Goal: Task Accomplishment & Management: Complete application form

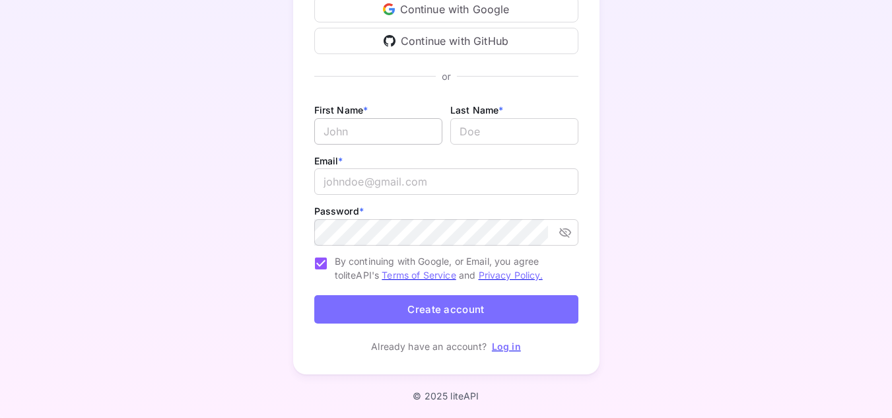
click at [415, 123] on input "Email *" at bounding box center [378, 131] width 128 height 26
type input "agung"
click at [492, 151] on div "First Name * agung ​ Last Name * ​" at bounding box center [446, 127] width 264 height 51
click at [495, 134] on input "lastName" at bounding box center [514, 131] width 128 height 26
type input "dayat"
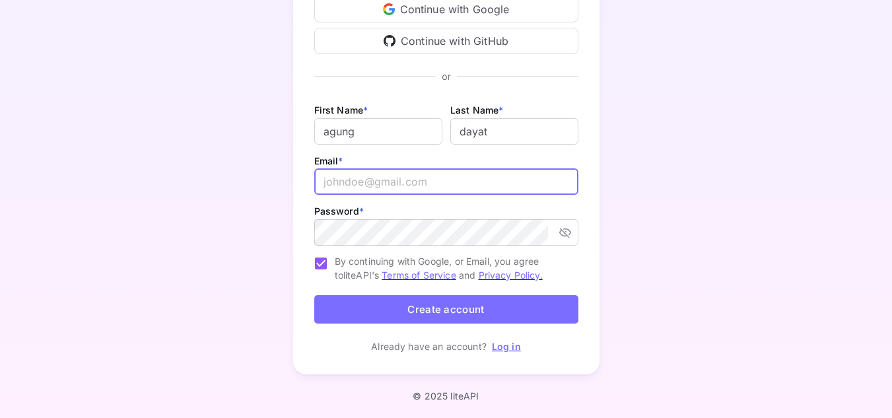
click at [488, 172] on input "email" at bounding box center [446, 181] width 264 height 26
click at [485, 187] on input "email" at bounding box center [446, 181] width 264 height 26
type input "[EMAIL_ADDRESS][DOMAIN_NAME]"
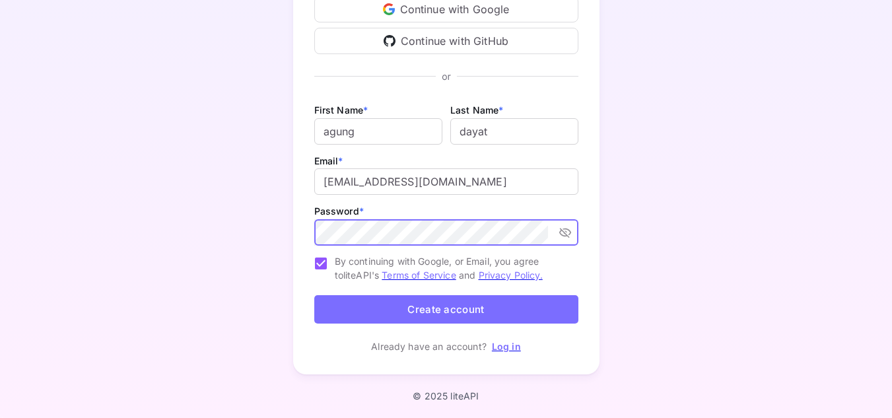
click at [564, 233] on icon "toggle password visibility" at bounding box center [565, 233] width 12 height 10
click at [546, 294] on form "First Name * agung ​ Last Name * ​ Email * bijipelermantul55@outlook.com ​ Pass…" at bounding box center [446, 215] width 264 height 227
click at [547, 305] on button "Create account" at bounding box center [446, 309] width 264 height 28
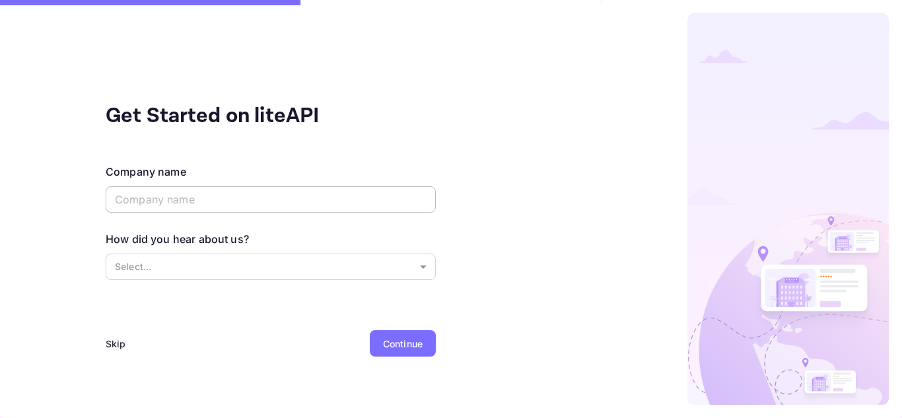
click at [215, 199] on input "text" at bounding box center [271, 199] width 330 height 26
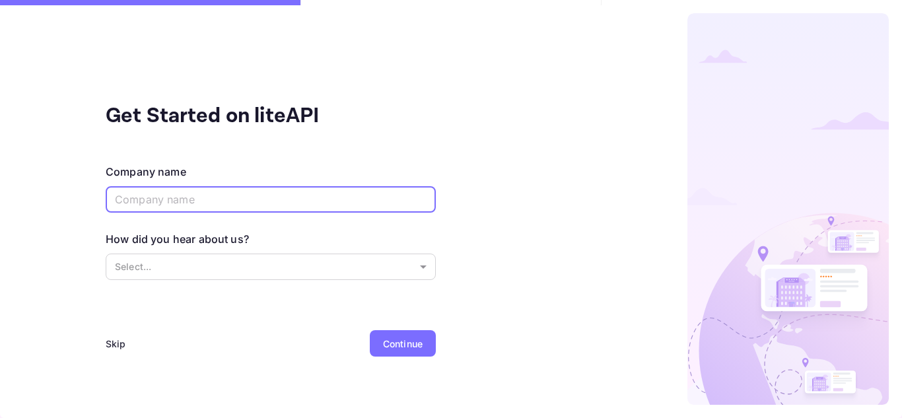
click at [255, 201] on input "text" at bounding box center [271, 199] width 330 height 26
type input "agency agung"
click at [314, 265] on body "Get Started on liteAPI Company name agency agung ​ How did you hear about us? S…" at bounding box center [451, 209] width 902 height 418
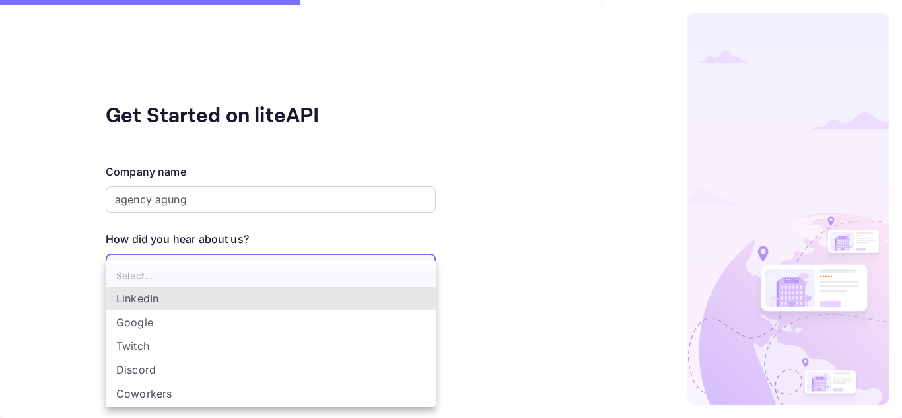
click at [232, 308] on li "LinkedIn" at bounding box center [271, 299] width 330 height 24
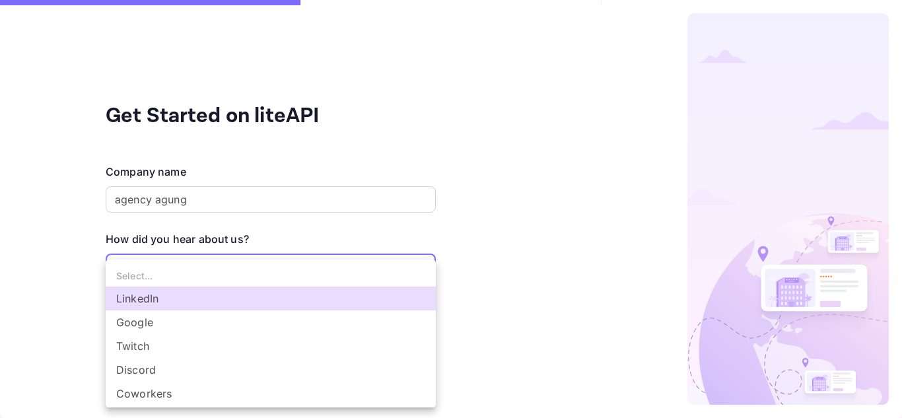
click at [286, 267] on body "Get Started on liteAPI Company name agency agung ​ How did you hear about us? L…" at bounding box center [451, 209] width 902 height 418
click at [199, 318] on li "Google" at bounding box center [271, 322] width 330 height 24
type input "Google"
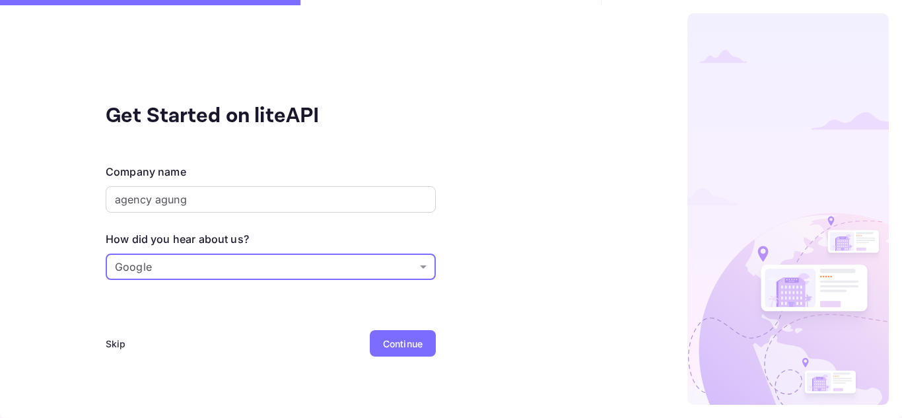
click at [400, 343] on div "Continue" at bounding box center [403, 344] width 40 height 14
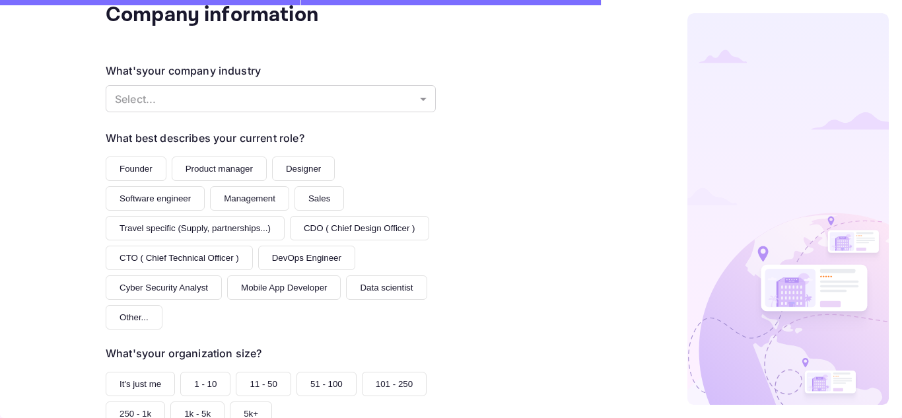
scroll to position [176, 0]
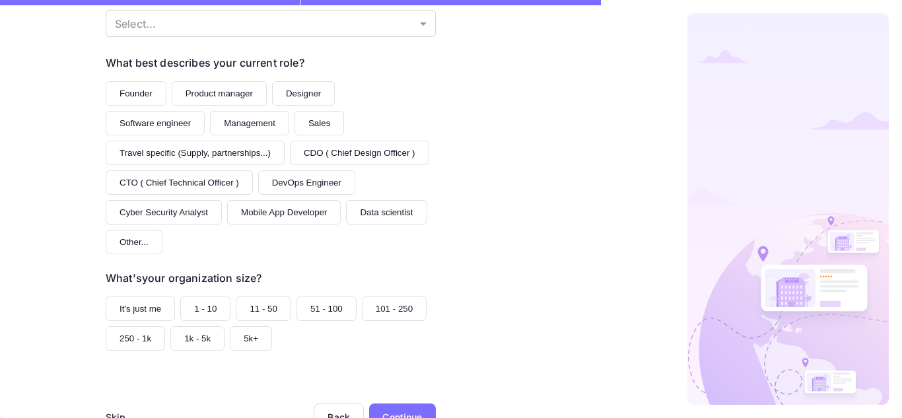
click at [133, 86] on button "Founder" at bounding box center [136, 93] width 61 height 24
click at [215, 98] on button "Product manager" at bounding box center [219, 93] width 95 height 24
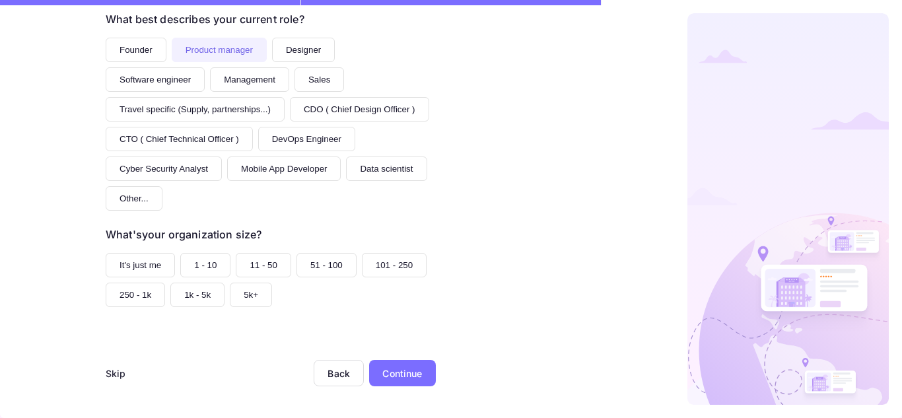
scroll to position [44, 0]
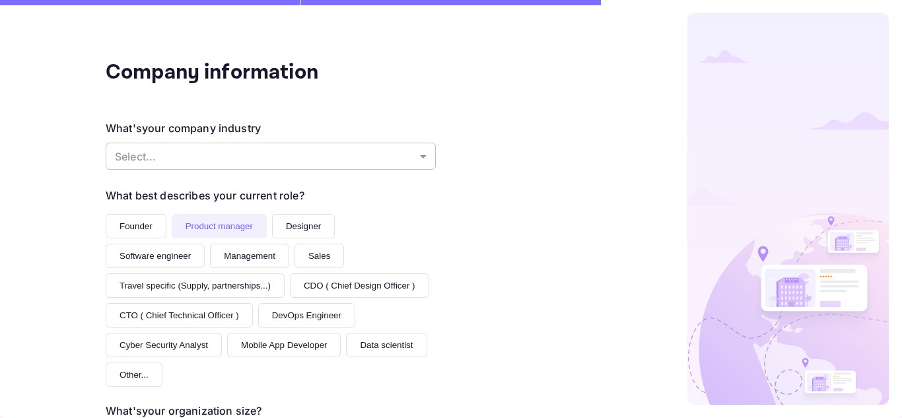
click at [287, 158] on body "Company information What's your company industry Select... ​ What best describe…" at bounding box center [451, 209] width 902 height 418
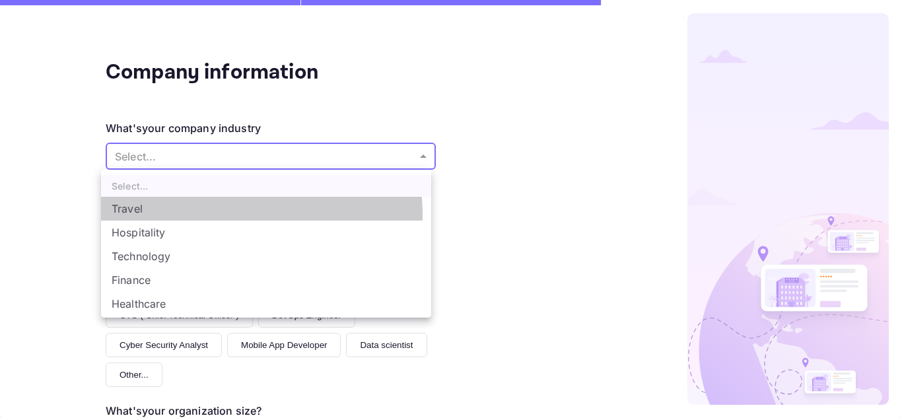
click at [238, 214] on li "Travel" at bounding box center [266, 209] width 330 height 24
type input "Travel"
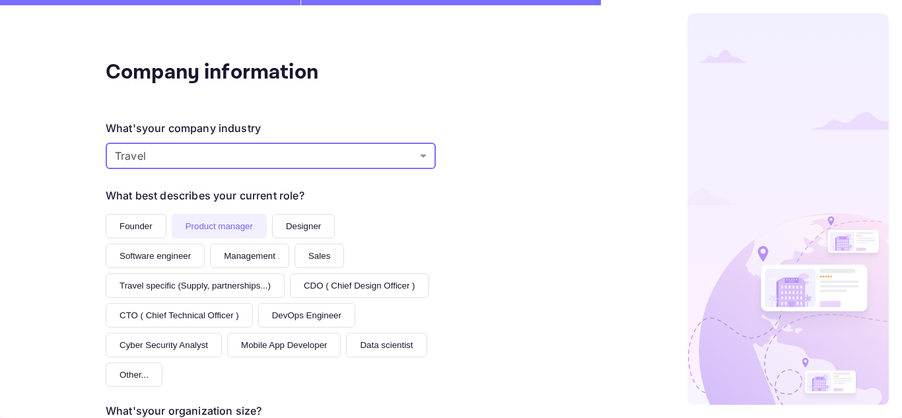
scroll to position [132, 0]
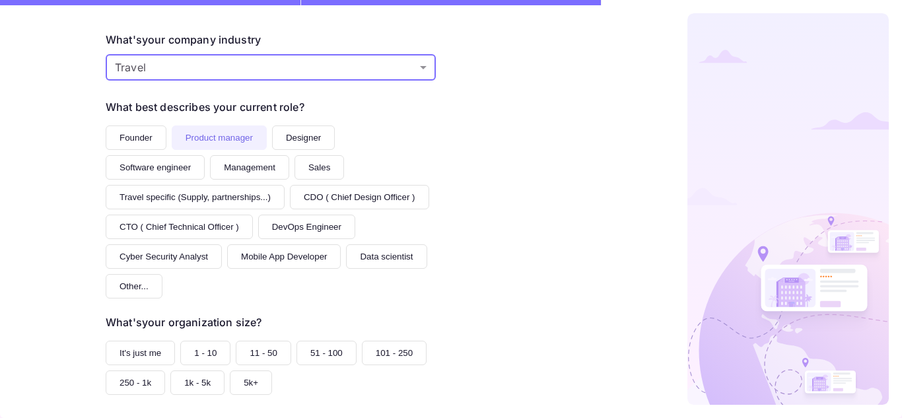
click at [149, 137] on button "Founder" at bounding box center [136, 137] width 61 height 24
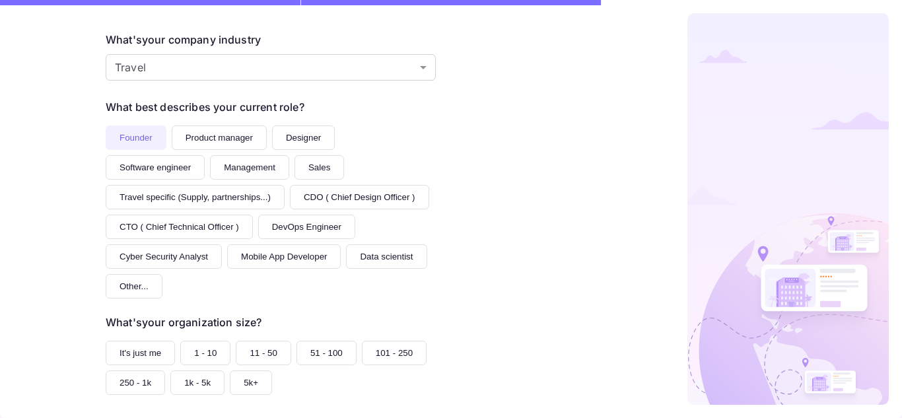
click at [254, 163] on button "Management" at bounding box center [249, 167] width 79 height 24
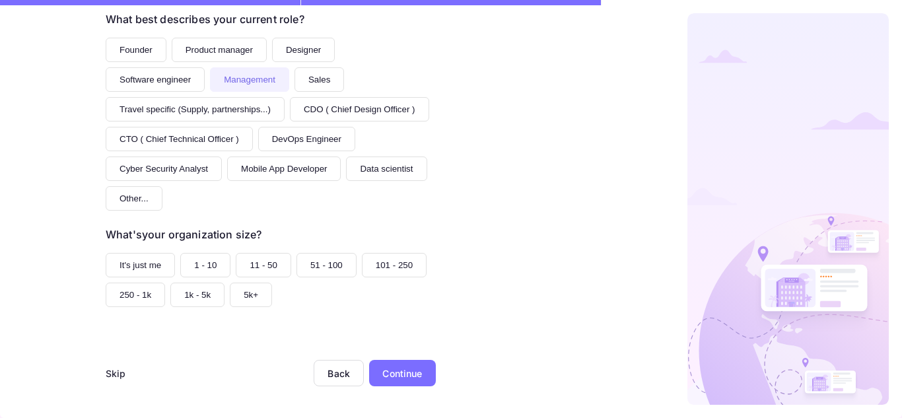
click at [152, 267] on button "It's just me" at bounding box center [140, 265] width 69 height 24
click at [415, 375] on div "Continue" at bounding box center [402, 373] width 40 height 14
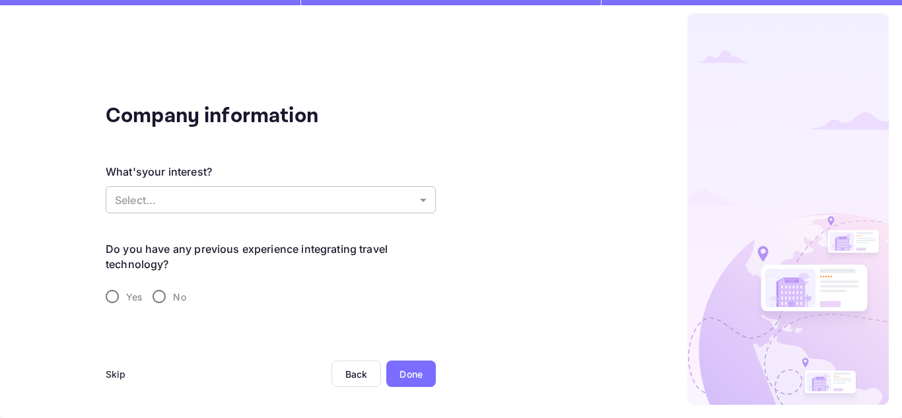
click at [164, 211] on body "Company information What's your interest? Select... ​ Do you have any previous …" at bounding box center [451, 209] width 902 height 418
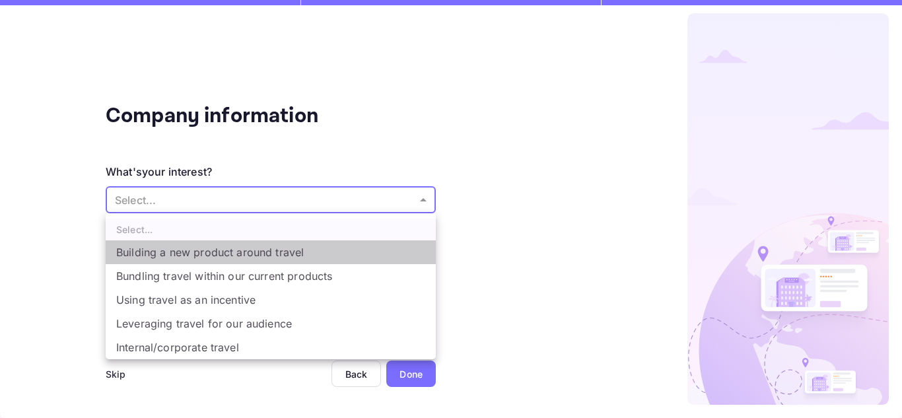
click at [193, 257] on li "Building a new product around travel" at bounding box center [271, 252] width 330 height 24
type input "Building a new product around travel"
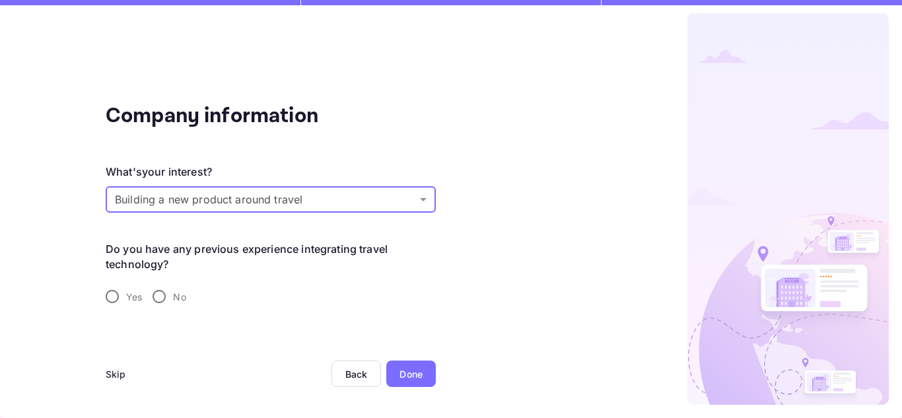
click at [123, 292] on input "Yes" at bounding box center [112, 297] width 28 height 28
radio input "true"
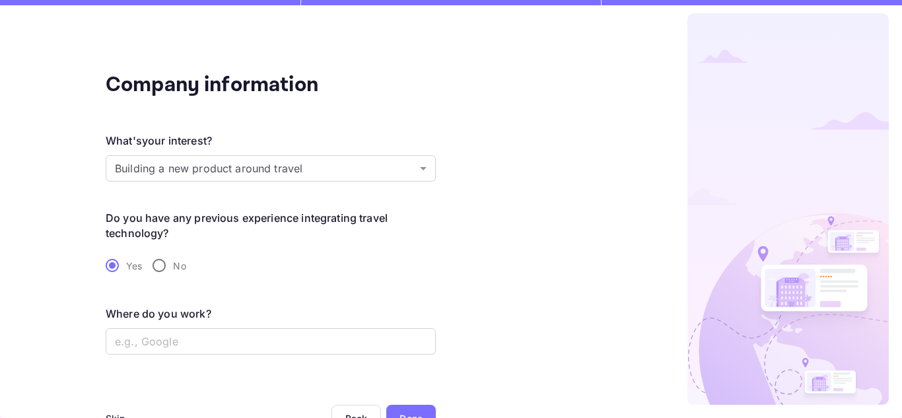
scroll to position [44, 0]
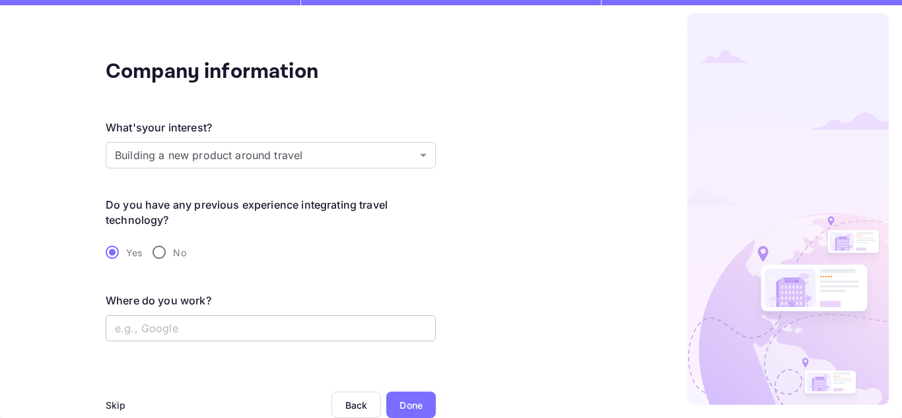
click at [283, 316] on input "text" at bounding box center [271, 328] width 330 height 26
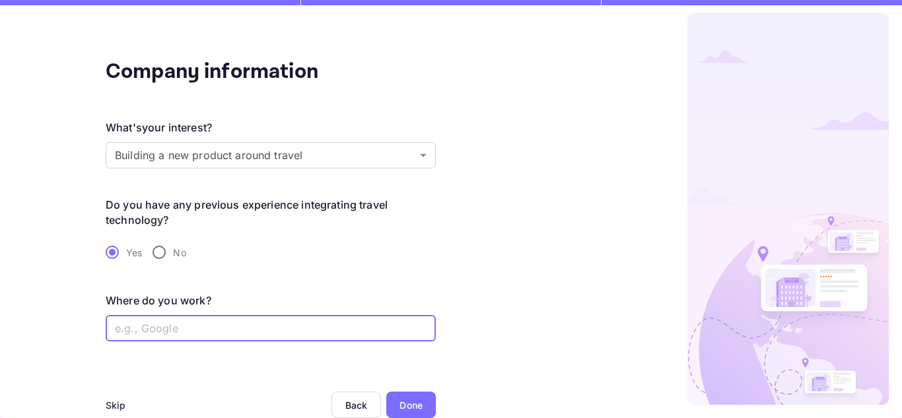
click at [168, 255] on input "No" at bounding box center [159, 252] width 28 height 28
radio input "true"
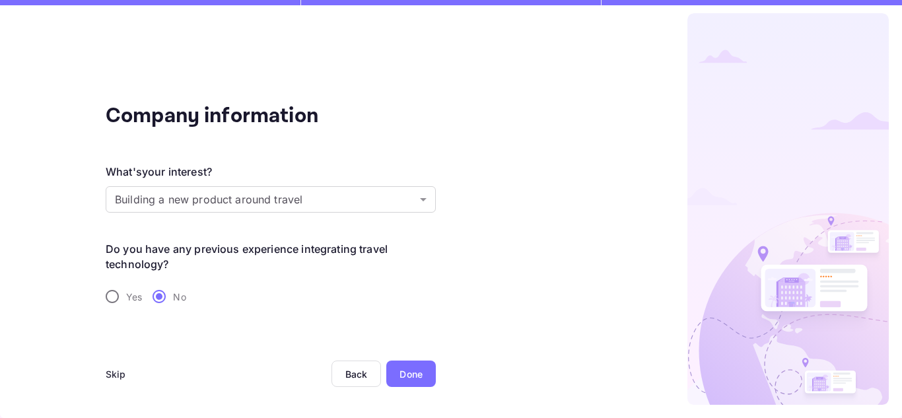
scroll to position [0, 0]
click at [135, 297] on span "Yes" at bounding box center [134, 297] width 16 height 14
click at [126, 297] on input "Yes" at bounding box center [112, 297] width 28 height 28
radio input "true"
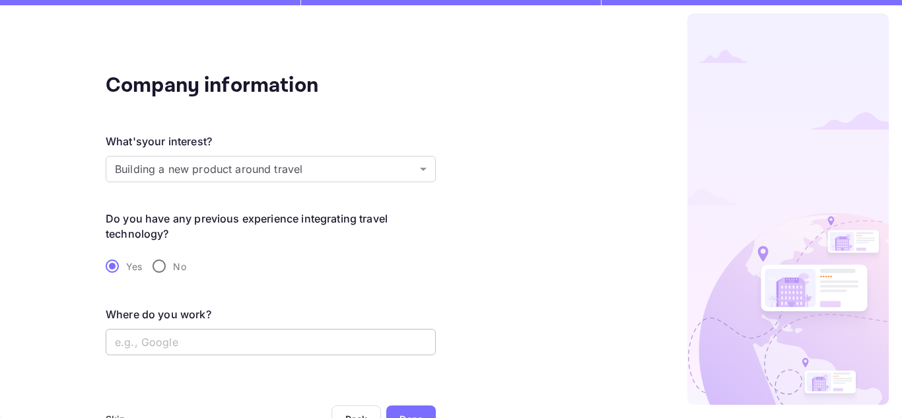
scroll to position [44, 0]
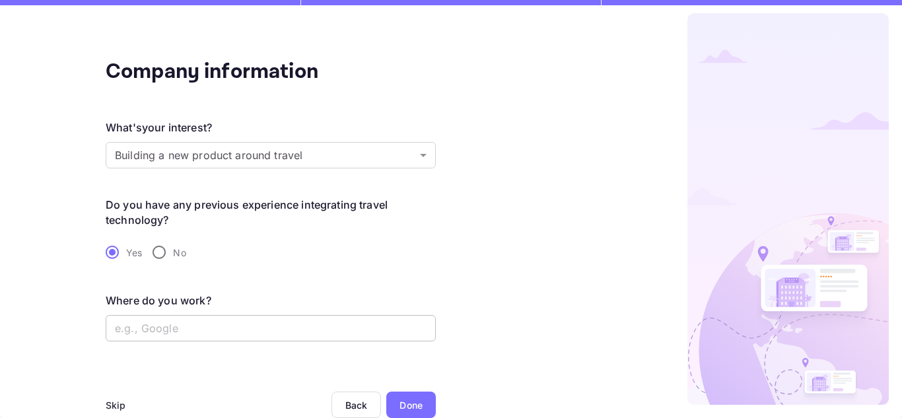
click at [236, 334] on input "text" at bounding box center [271, 328] width 330 height 26
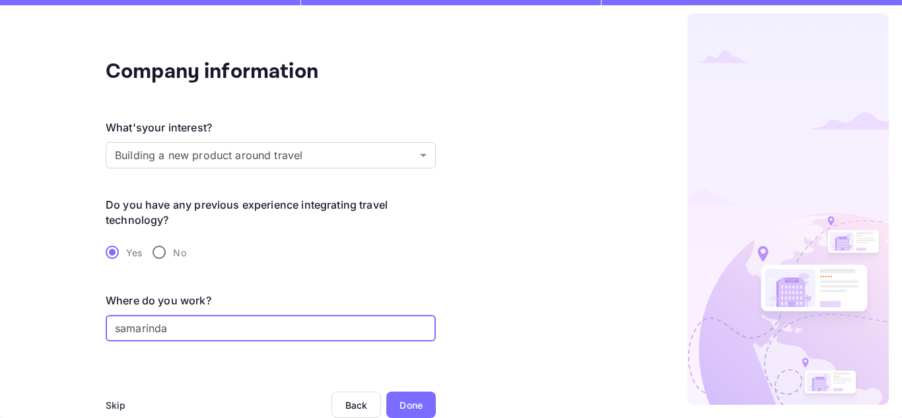
type input "samarinda"
click at [411, 408] on div "Done" at bounding box center [410, 405] width 23 height 14
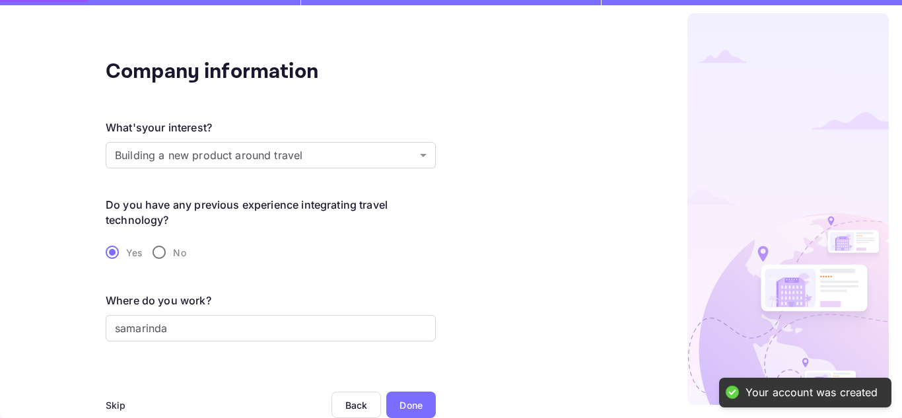
scroll to position [0, 0]
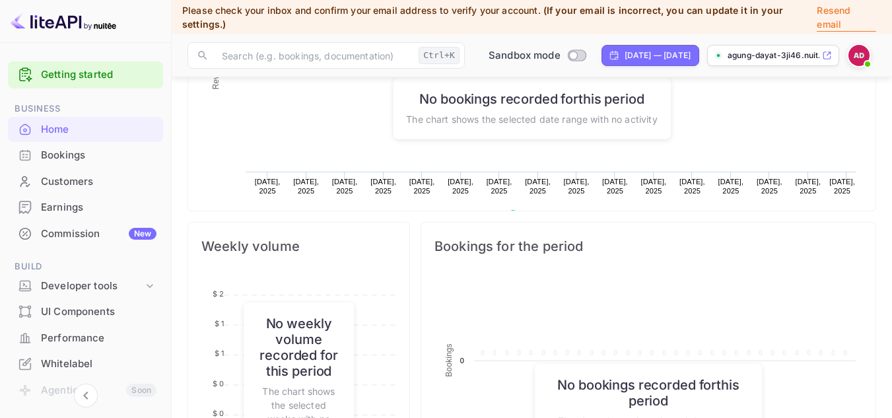
scroll to position [205, 211]
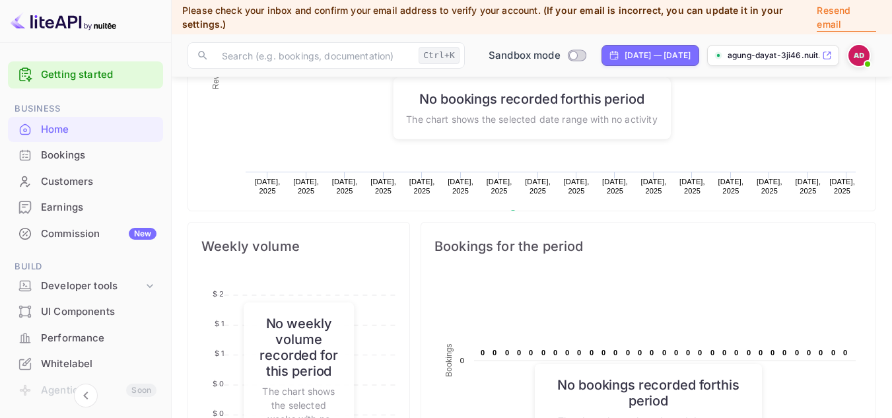
click at [834, 29] on p "Resend email" at bounding box center [846, 17] width 59 height 28
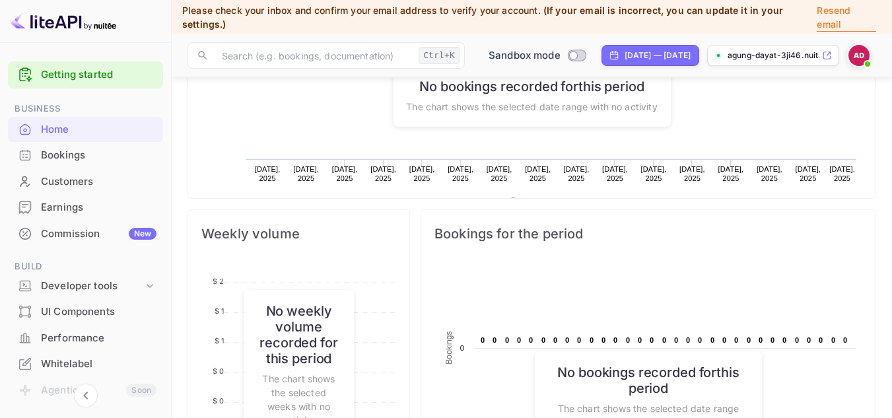
scroll to position [361, 0]
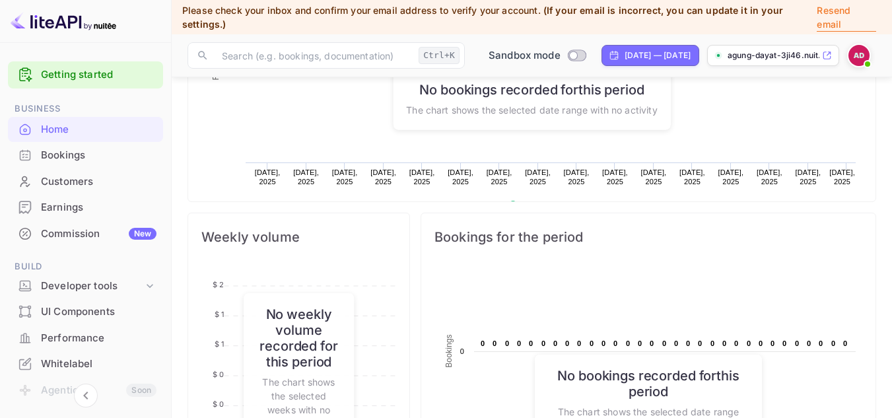
click at [85, 162] on div "Bookings" at bounding box center [99, 155] width 116 height 15
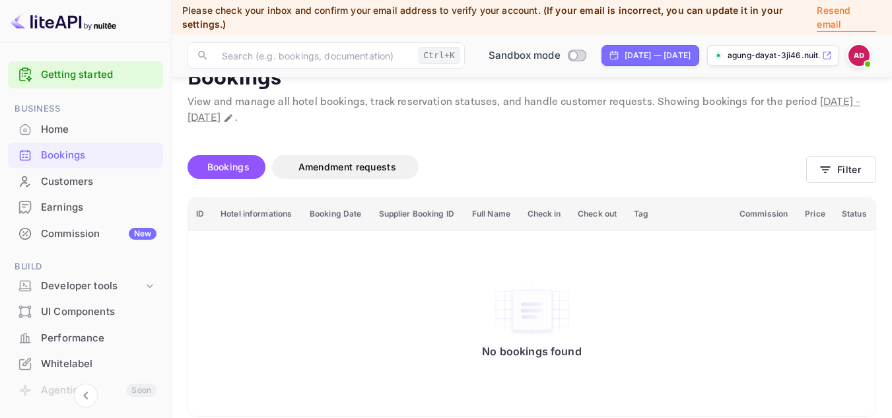
scroll to position [42, 0]
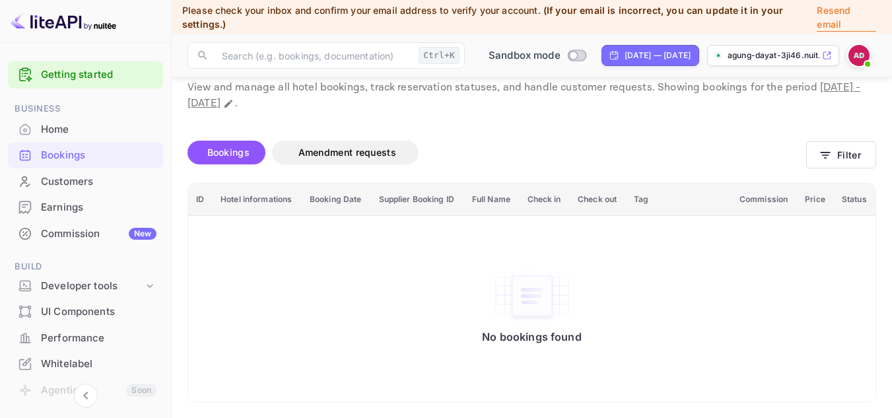
click at [572, 193] on th "Check out" at bounding box center [598, 200] width 56 height 32
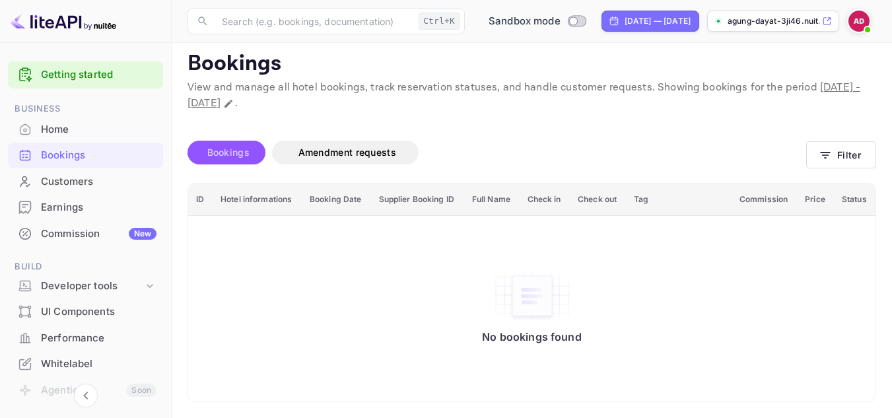
click at [239, 152] on span "Bookings" at bounding box center [228, 152] width 42 height 11
click at [241, 201] on th "Hotel informations" at bounding box center [257, 200] width 89 height 32
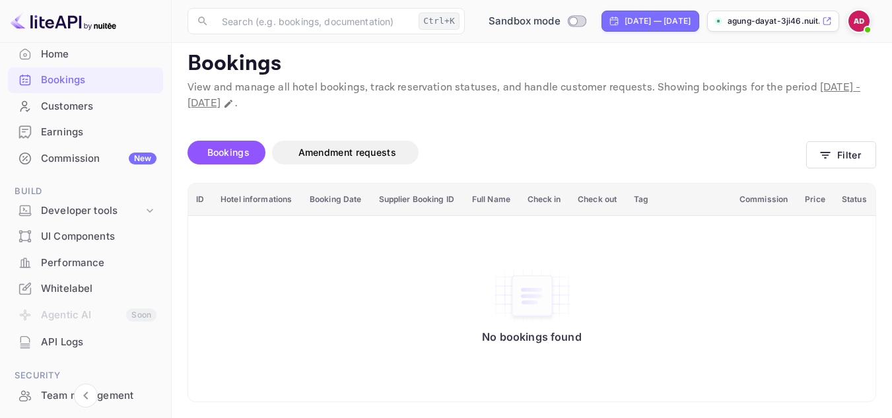
scroll to position [69, 0]
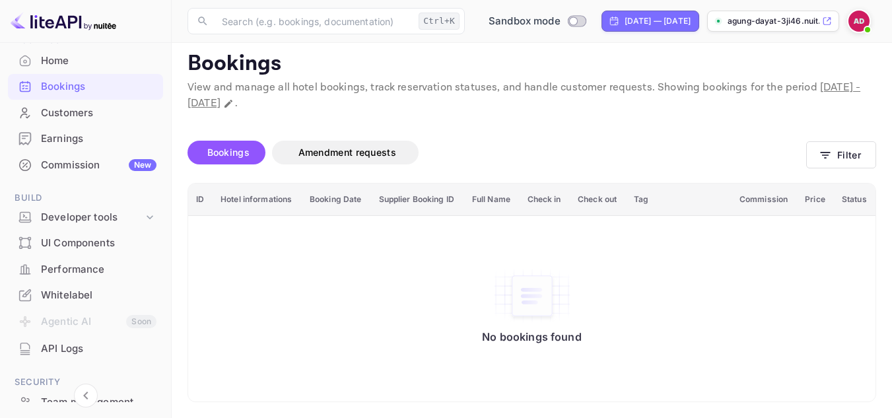
click at [856, 28] on img at bounding box center [858, 21] width 21 height 21
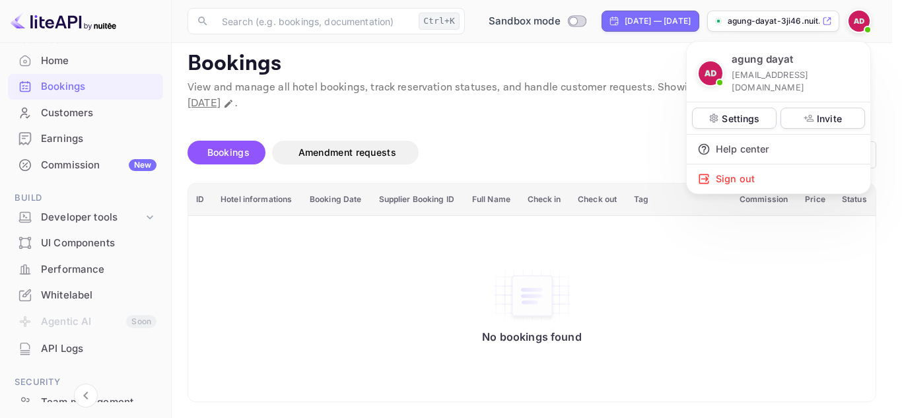
click at [69, 117] on div at bounding box center [451, 209] width 902 height 418
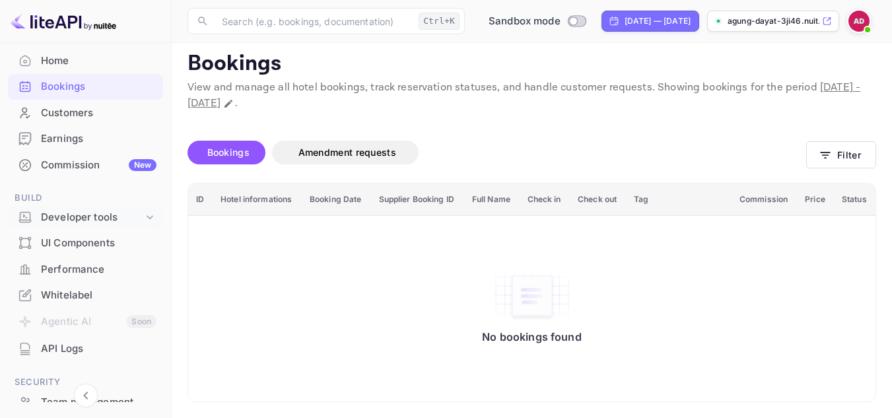
click at [76, 215] on div "Developer tools" at bounding box center [92, 217] width 102 height 15
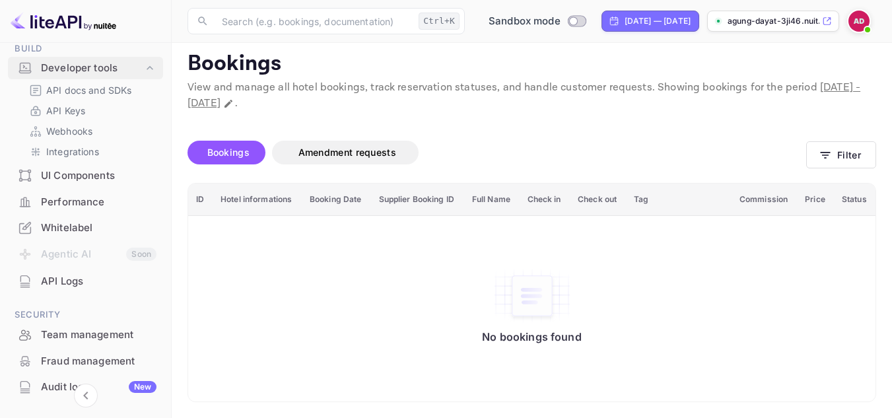
scroll to position [245, 0]
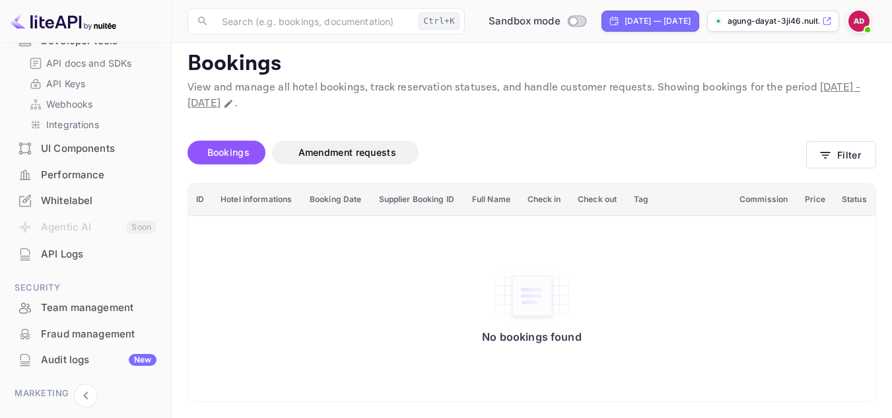
click at [94, 172] on div "Performance" at bounding box center [99, 175] width 116 height 15
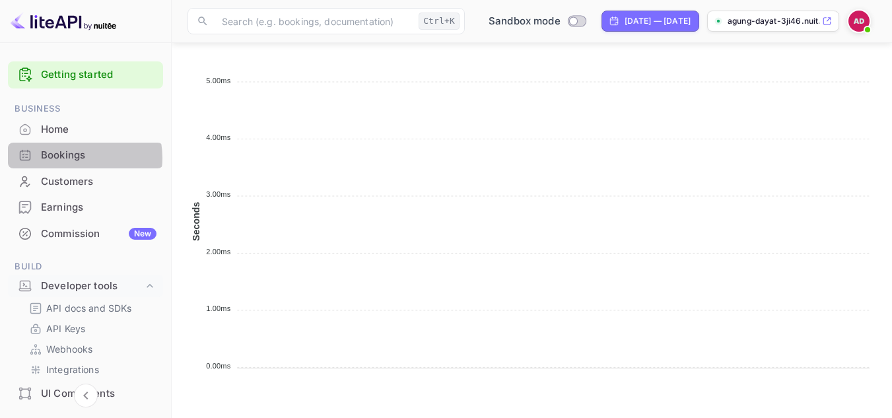
click at [73, 158] on div "Bookings" at bounding box center [99, 155] width 116 height 15
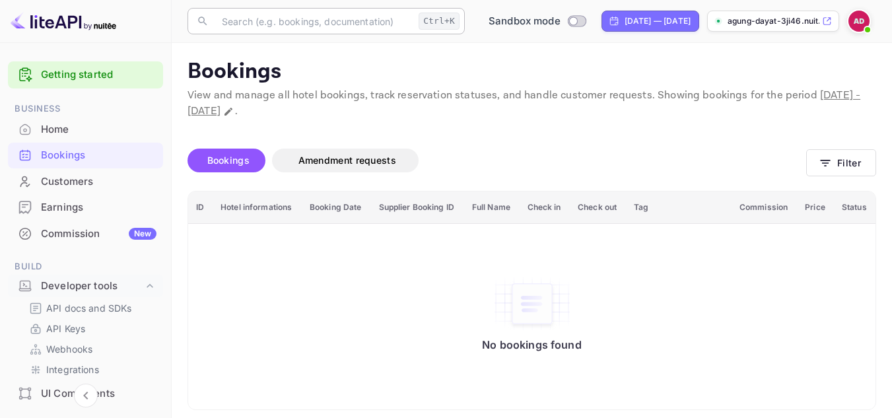
click at [258, 24] on input "text" at bounding box center [313, 21] width 199 height 26
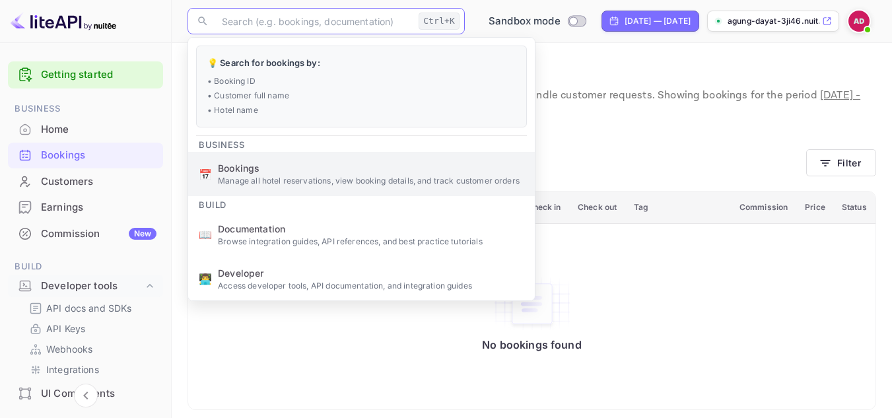
click at [267, 172] on span "Bookings" at bounding box center [371, 168] width 306 height 14
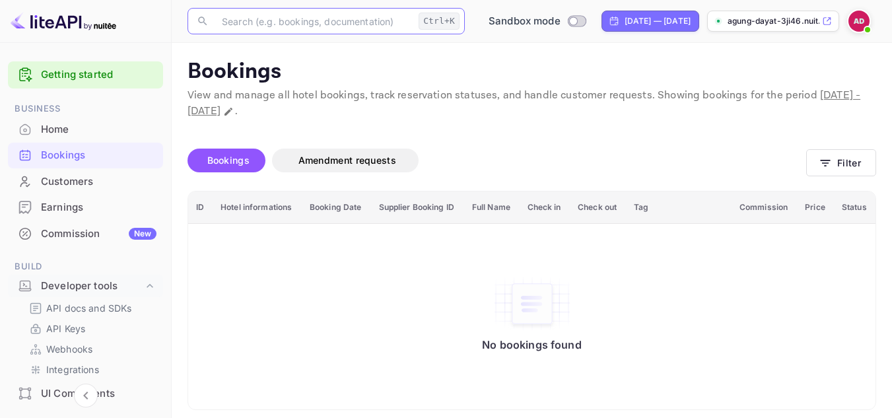
click at [305, 24] on input "text" at bounding box center [313, 21] width 199 height 26
click at [312, 22] on input "text" at bounding box center [313, 21] width 199 height 26
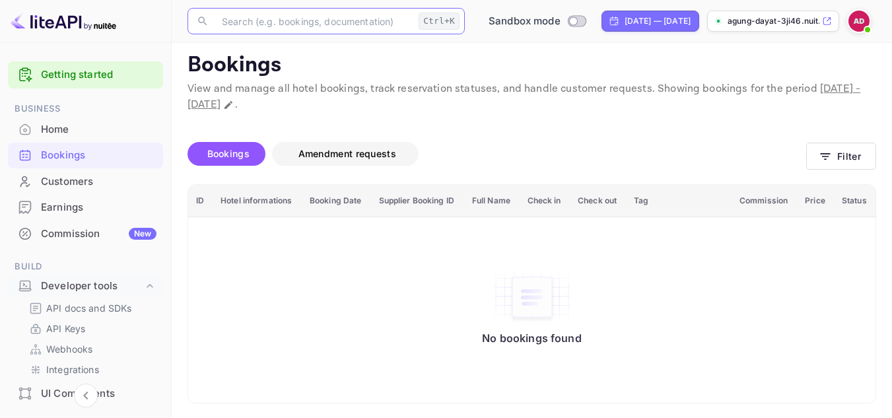
scroll to position [8, 0]
click at [844, 195] on th "Status" at bounding box center [855, 200] width 42 height 32
click at [655, 204] on th "Tag" at bounding box center [679, 200] width 106 height 32
click at [73, 182] on div "Customers" at bounding box center [99, 181] width 116 height 15
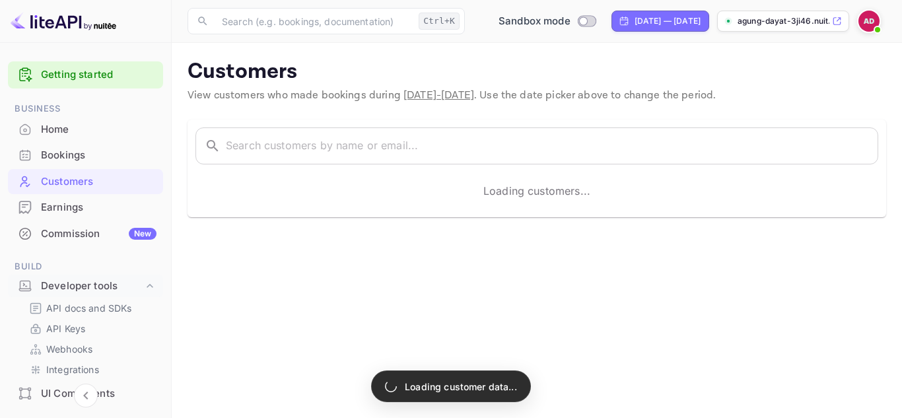
click at [80, 136] on div "Home" at bounding box center [99, 129] width 116 height 15
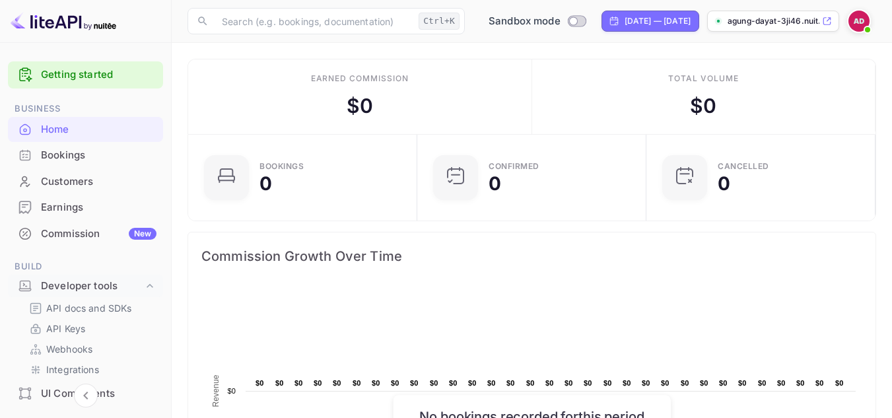
click at [777, 26] on p "agung-dayat-3ji46.nuit..." at bounding box center [774, 21] width 92 height 12
